Goal: Task Accomplishment & Management: Use online tool/utility

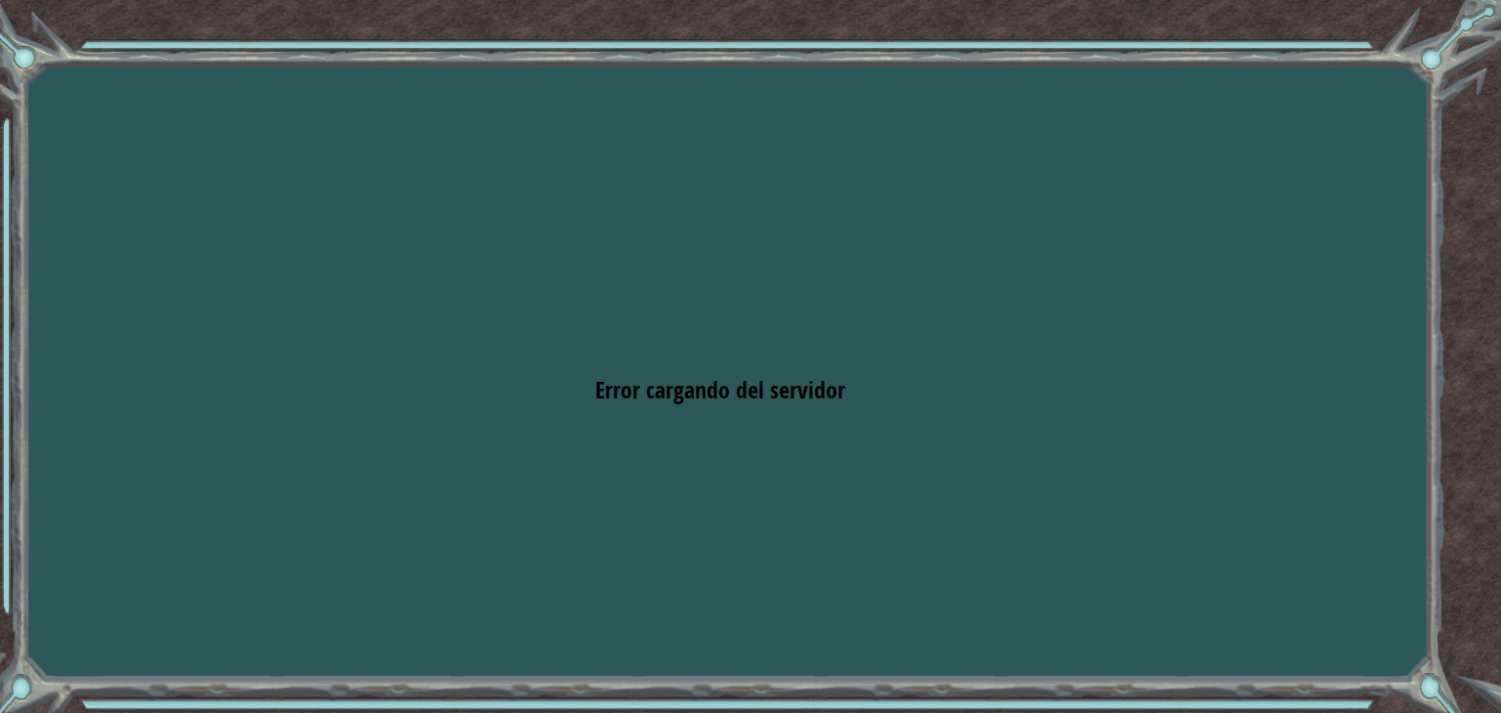
click at [625, 193] on div "Goals Error cargando del servidor Deberás unirte a un curso para jugar a este n…" at bounding box center [750, 356] width 1501 height 713
